Goal: Transaction & Acquisition: Purchase product/service

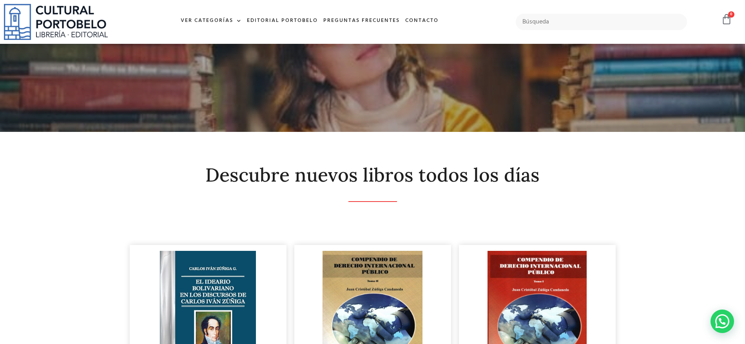
scroll to position [147, 0]
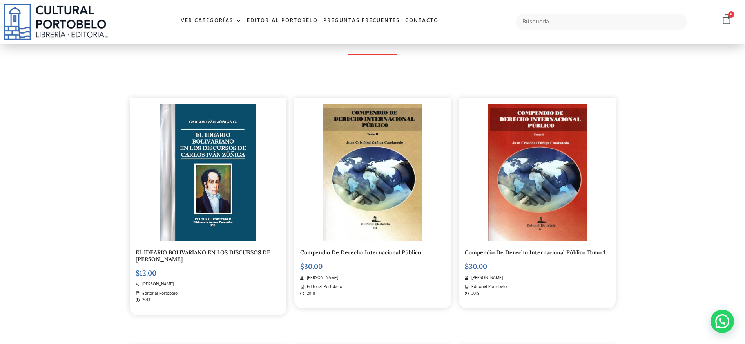
click at [544, 30] on div at bounding box center [601, 22] width 179 height 24
click at [544, 22] on input "text" at bounding box center [602, 22] width 172 height 16
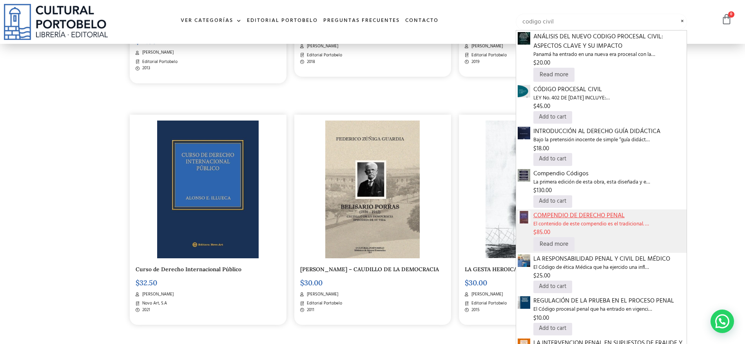
scroll to position [392, 0]
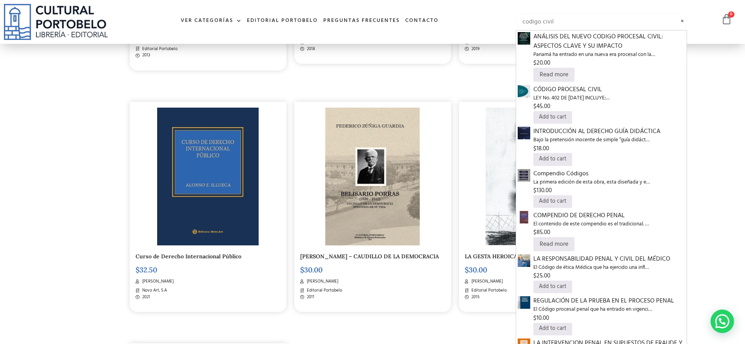
click at [568, 24] on input "codigo civil" at bounding box center [602, 22] width 172 height 16
type input "codigo civil"
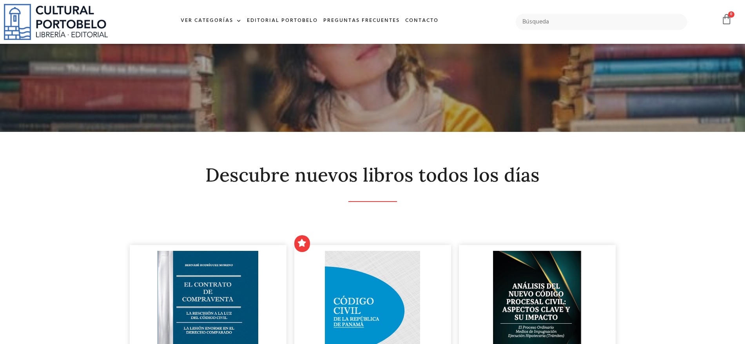
scroll to position [147, 0]
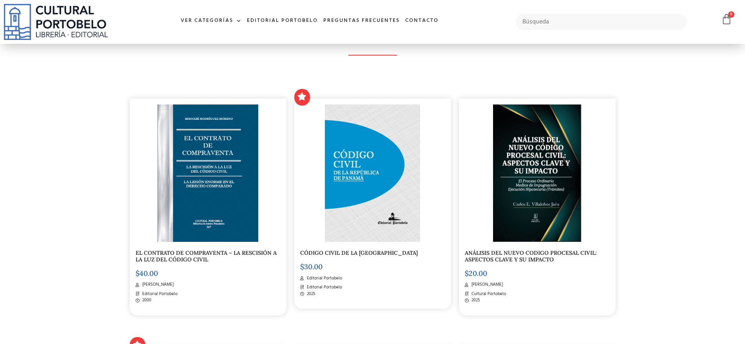
click at [360, 192] on img at bounding box center [372, 174] width 95 height 138
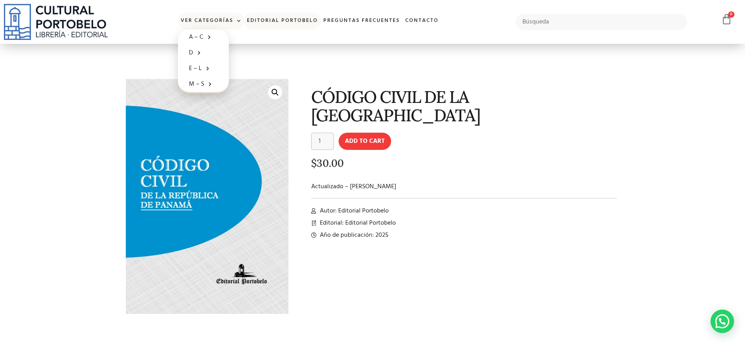
click at [275, 20] on link "Editorial Portobelo" at bounding box center [282, 21] width 76 height 17
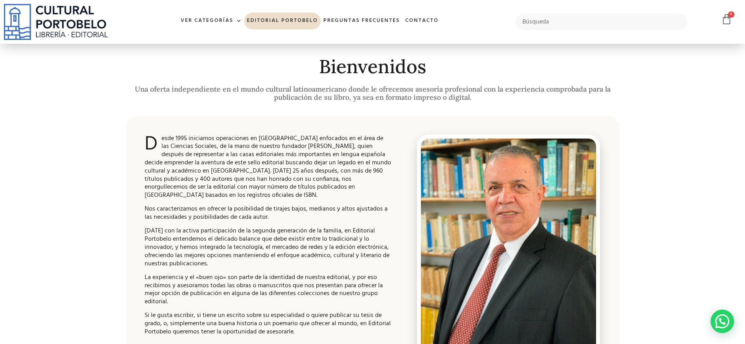
scroll to position [147, 0]
